Goal: Task Accomplishment & Management: Manage account settings

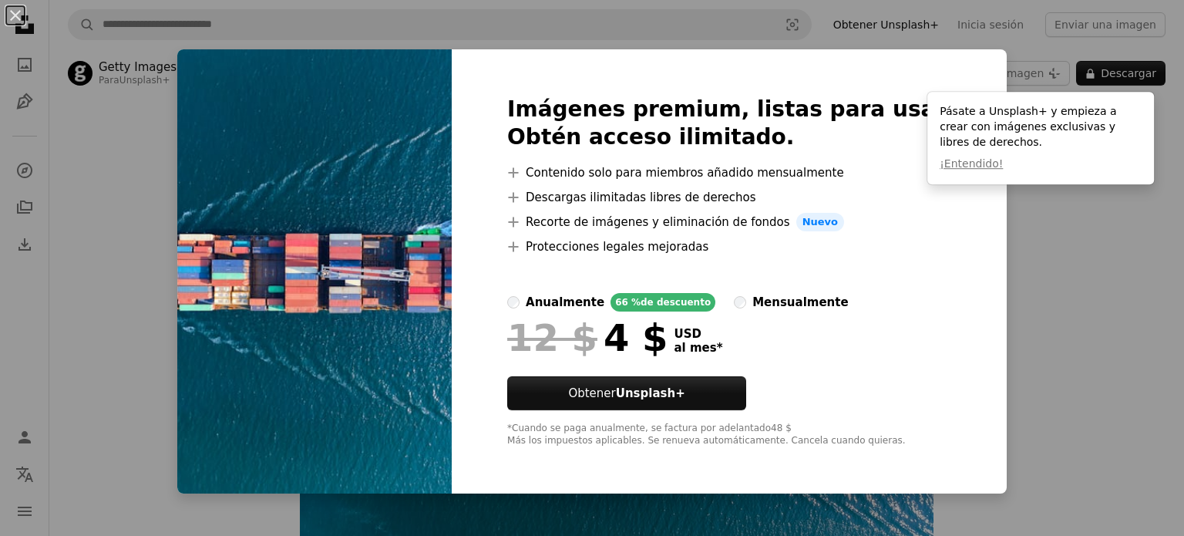
click at [1101, 227] on div "An X shape Imágenes premium, listas para usar. Obtén acceso ilimitado. A plus s…" at bounding box center [592, 268] width 1184 height 536
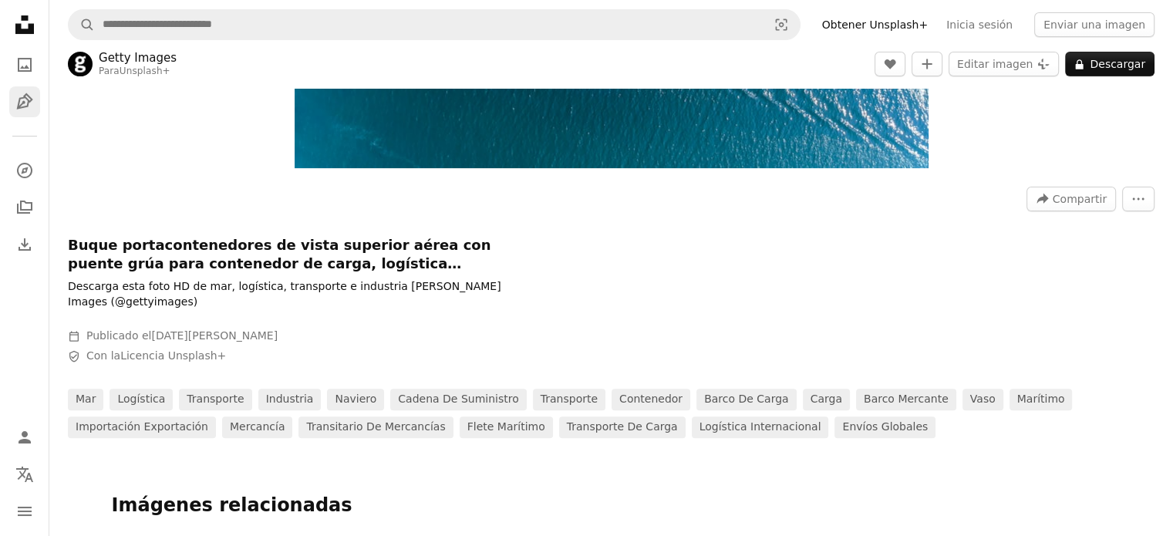
scroll to position [385, 0]
click at [32, 30] on icon at bounding box center [24, 24] width 19 height 19
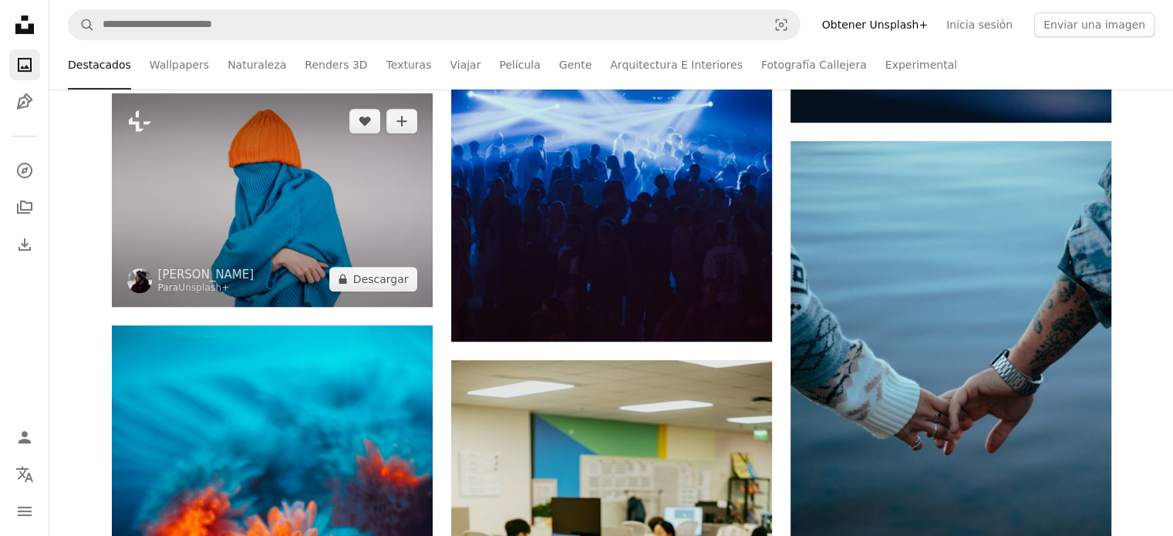
scroll to position [771, 0]
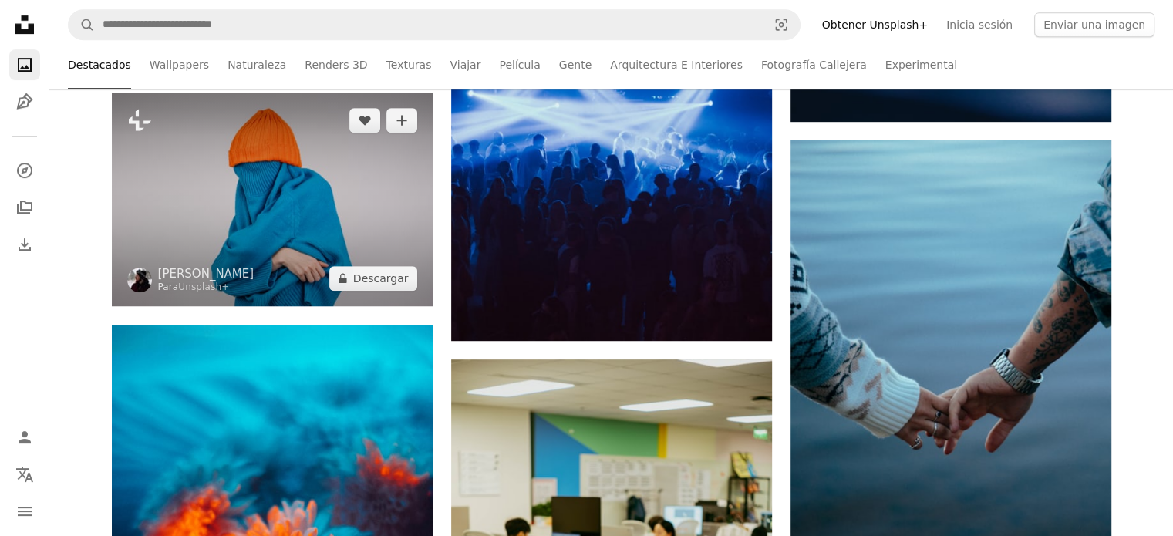
click at [318, 214] on img at bounding box center [272, 200] width 321 height 214
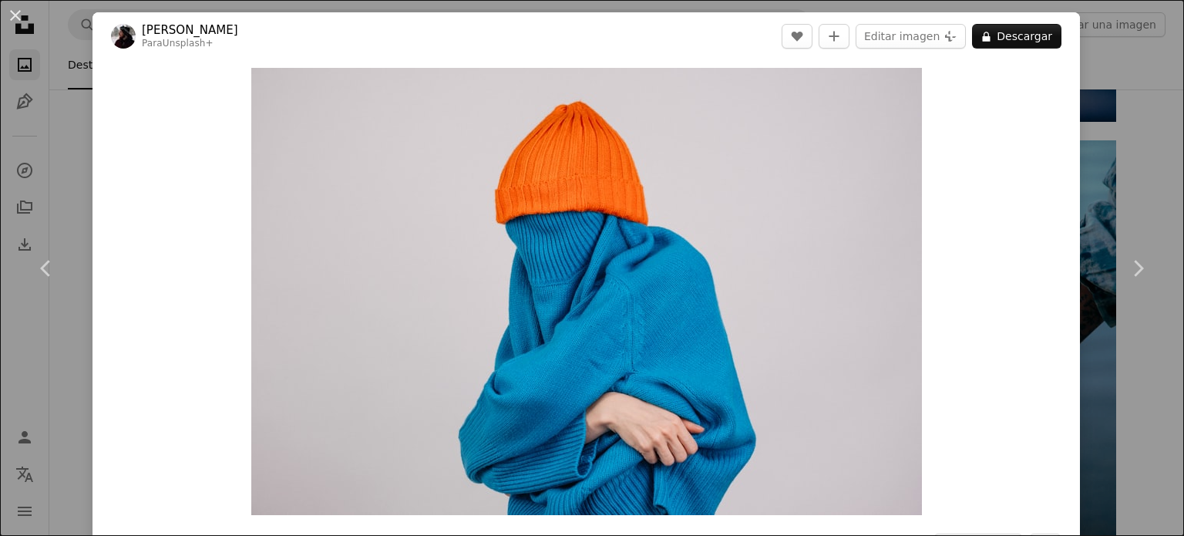
click at [1098, 29] on div "An X shape Chevron left Chevron right [PERSON_NAME] Para Unsplash+ A heart A pl…" at bounding box center [592, 268] width 1184 height 536
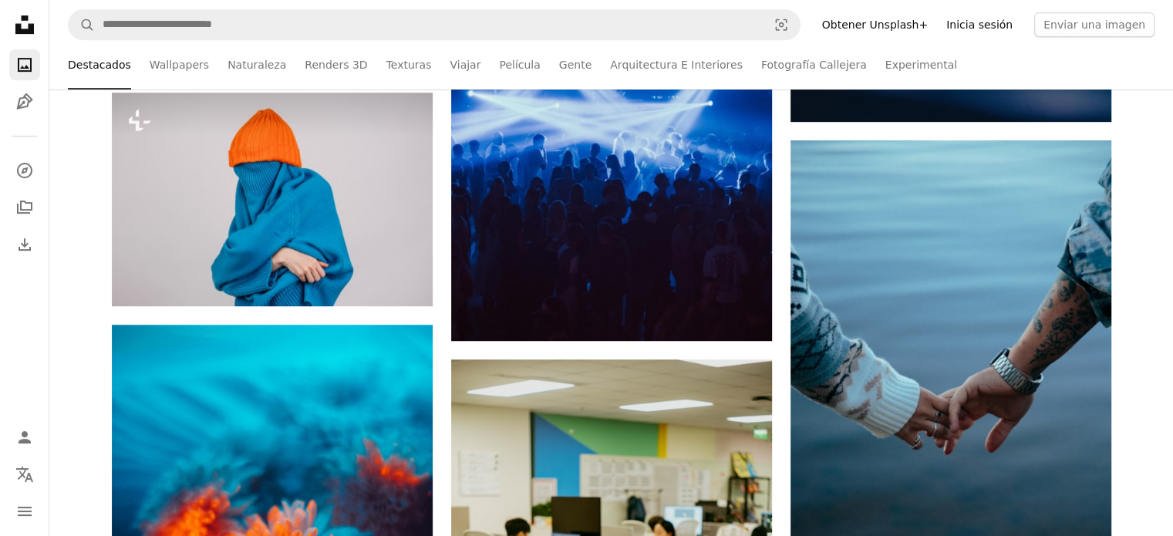
click at [999, 25] on link "Inicia sesión" at bounding box center [979, 24] width 85 height 25
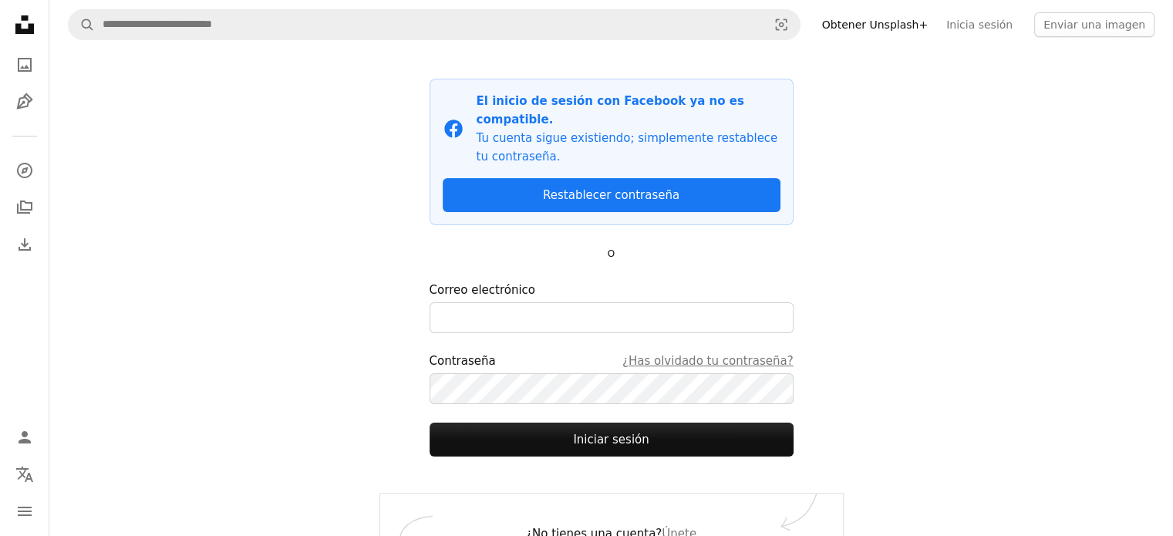
scroll to position [106, 0]
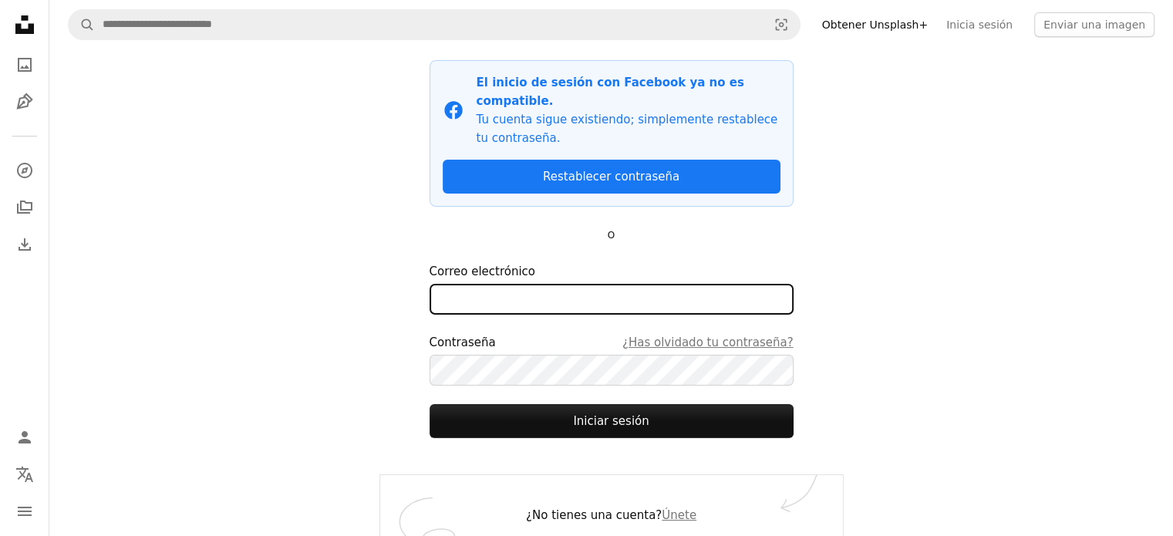
click at [534, 284] on input "Correo electrónico" at bounding box center [612, 299] width 364 height 31
type input "**********"
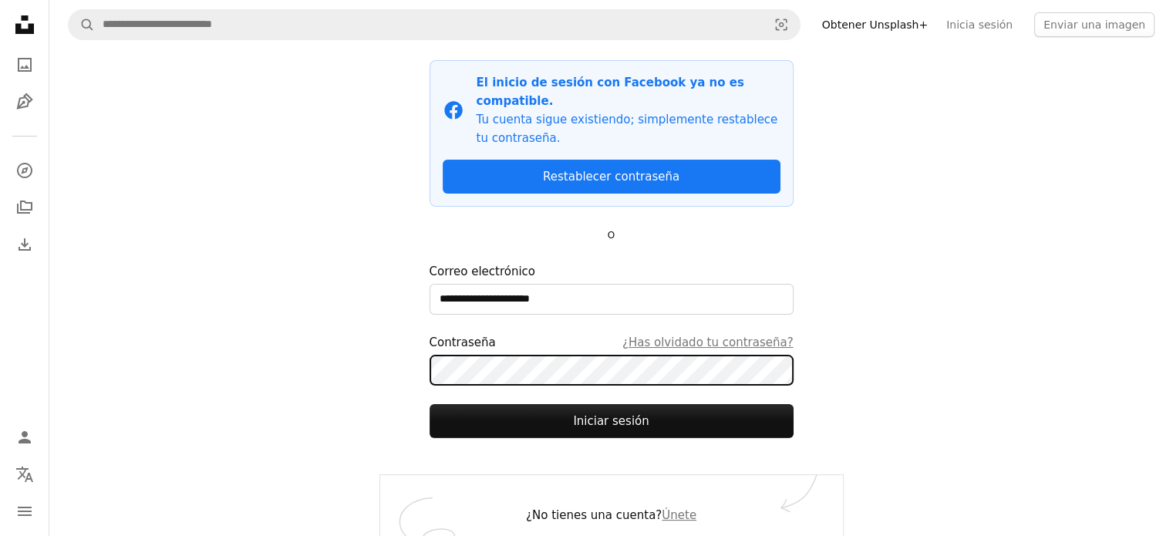
click at [430, 404] on button "Iniciar sesión" at bounding box center [612, 421] width 364 height 34
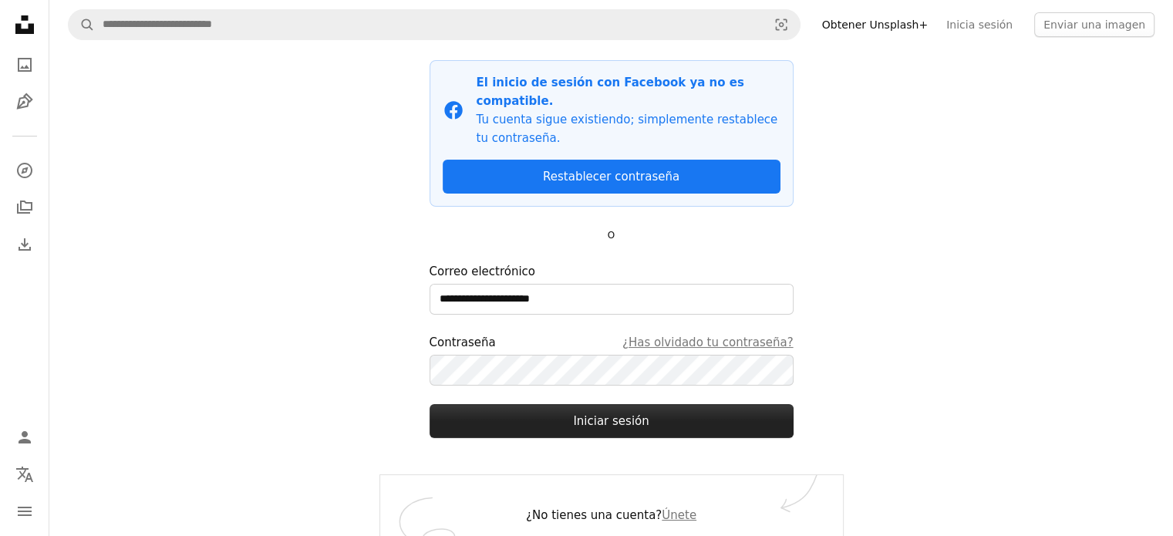
click at [582, 404] on button "Iniciar sesión" at bounding box center [612, 421] width 364 height 34
